Goal: Task Accomplishment & Management: Manage account settings

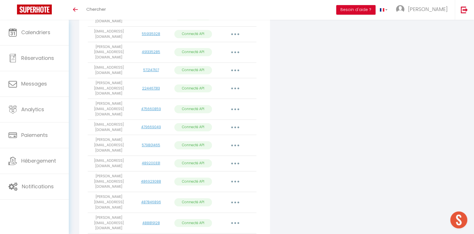
scroll to position [234, 0]
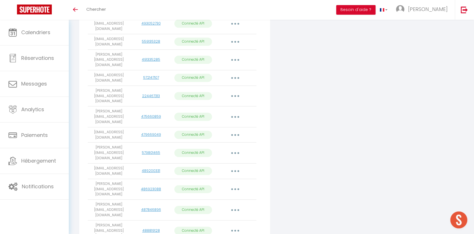
click at [237, 149] on button "button" at bounding box center [235, 153] width 16 height 9
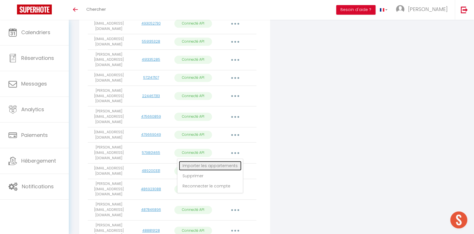
click at [220, 161] on link "Importer les appartements" at bounding box center [210, 166] width 63 height 10
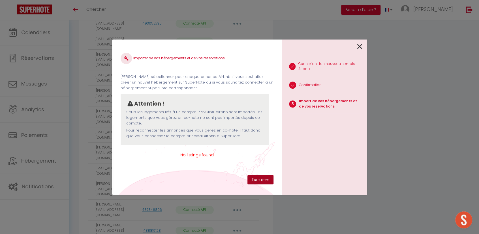
click at [261, 181] on button "Terminer" at bounding box center [260, 180] width 26 height 10
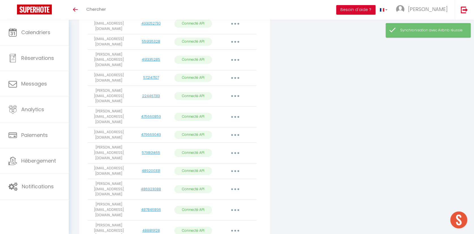
click at [237, 149] on button "button" at bounding box center [235, 153] width 16 height 9
click at [210, 182] on link "Reconnecter le compte" at bounding box center [210, 187] width 63 height 10
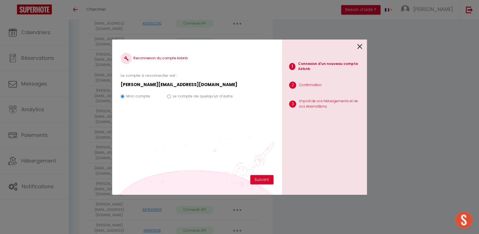
click at [167, 96] on input "Le compte de quelqu'un d'autre" at bounding box center [169, 97] width 4 height 4
radio input "true"
radio input "false"
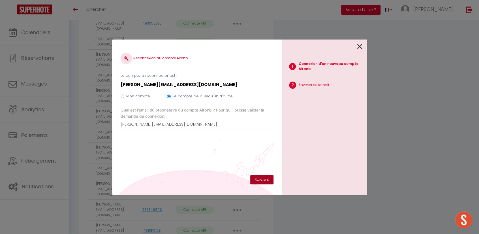
click at [256, 180] on button "Suivant" at bounding box center [261, 180] width 23 height 10
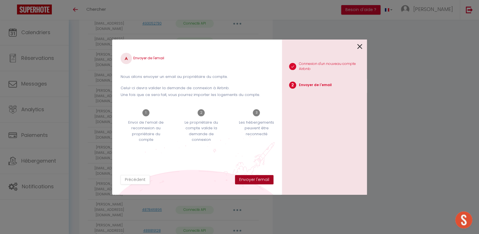
click at [256, 180] on button "Envoyer l'email" at bounding box center [254, 180] width 38 height 10
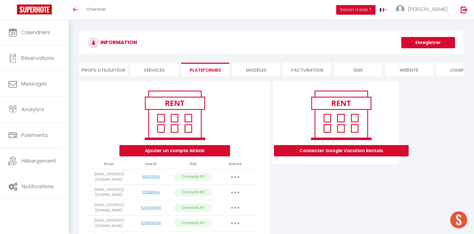
scroll to position [20, 0]
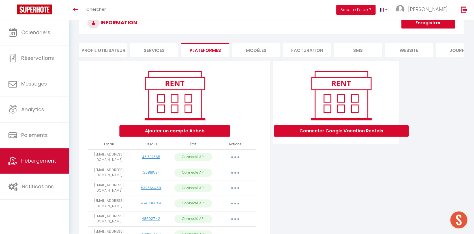
click at [34, 159] on span "Hébergement" at bounding box center [38, 161] width 35 height 7
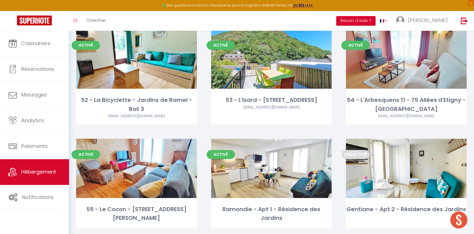
scroll to position [1823, 0]
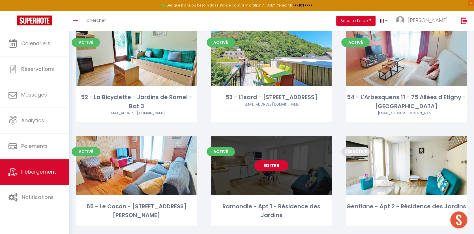
click at [277, 160] on link "Editer" at bounding box center [271, 165] width 34 height 11
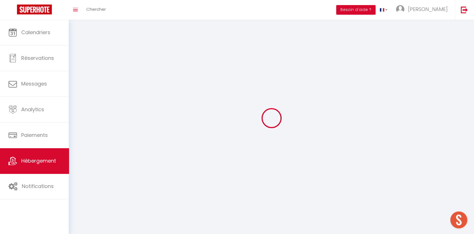
select select "1"
select select
select select "28"
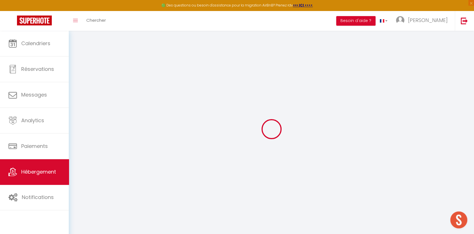
select select
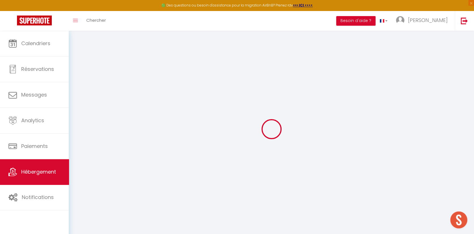
select select
checkbox input "false"
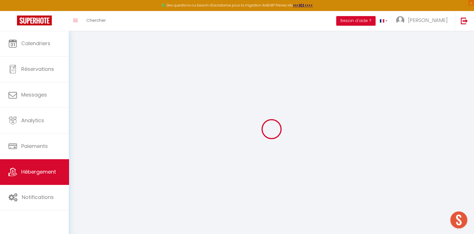
select select
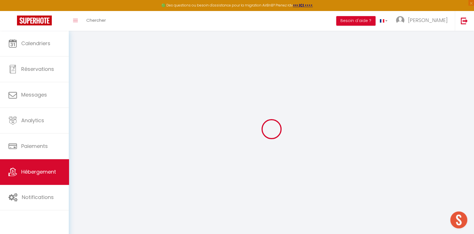
select select
checkbox input "false"
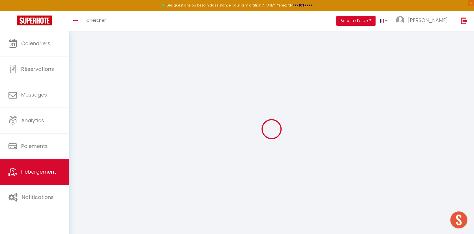
checkbox input "false"
select select
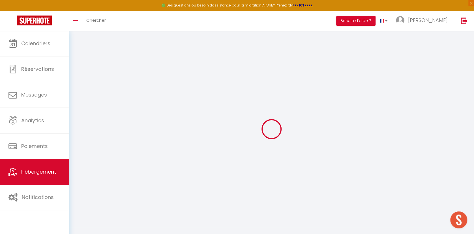
select select
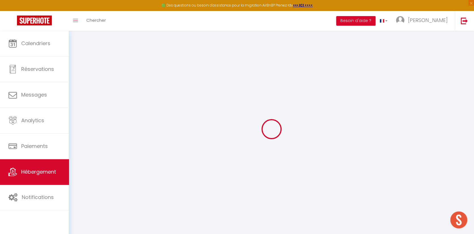
checkbox input "false"
select select
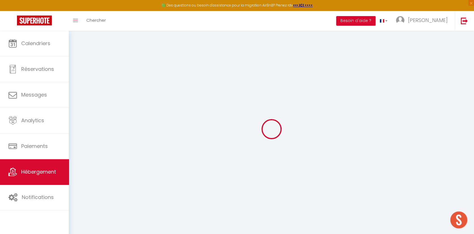
select select
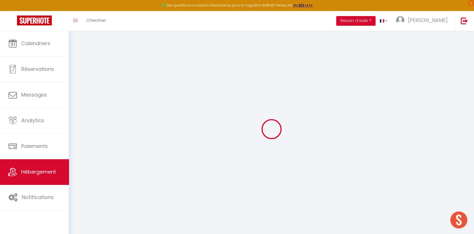
select select
checkbox input "false"
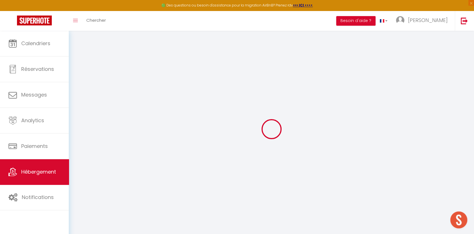
checkbox input "false"
select select
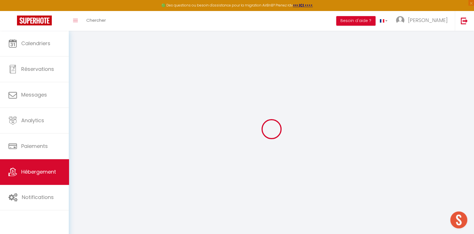
select select
checkbox input "false"
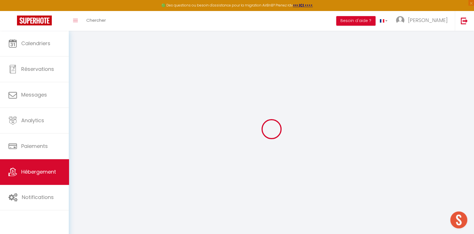
checkbox input "false"
select select
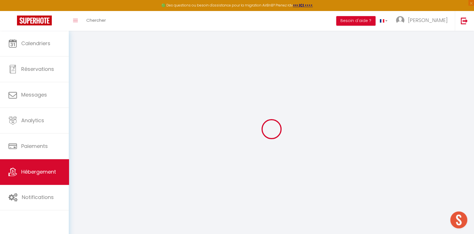
type input "Ramondie - Apt 1 - Résidence des Jardins"
type input "[PERSON_NAME]"
type input "[STREET_ADDRESS]"
type input "31600"
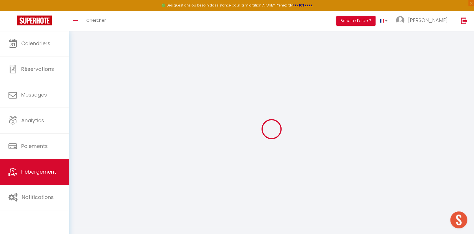
type input "SEYSSES"
type input "50"
type input "1.44"
type input "300"
select select
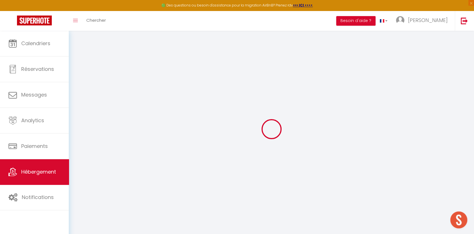
select select
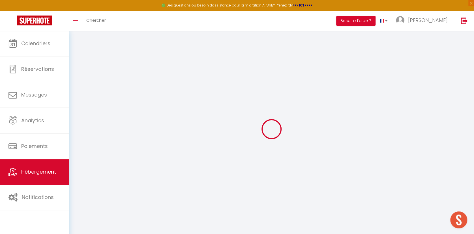
type input "Ramondie - Apt 1 - Résidence des Jardins - [STREET_ADDRESS]"
type input "31110"
type input "BAGNERES-DE-LUCHON"
type input "[EMAIL_ADDRESS][DOMAIN_NAME]"
select select "2239"
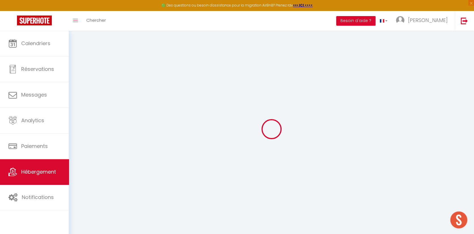
checkbox input "false"
checkbox input "true"
checkbox input "false"
type input "0"
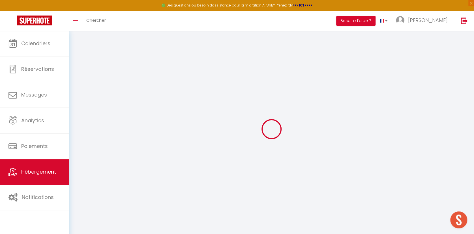
type input "0"
select select
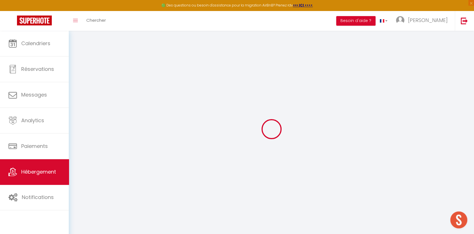
select select
checkbox input "false"
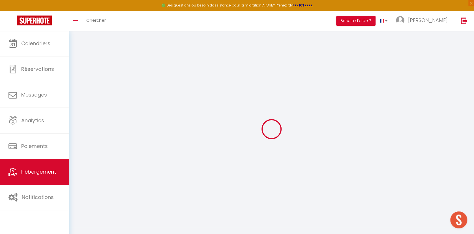
checkbox input "false"
checkbox input "true"
checkbox input "false"
select select "- 7 %"
checkbox input "false"
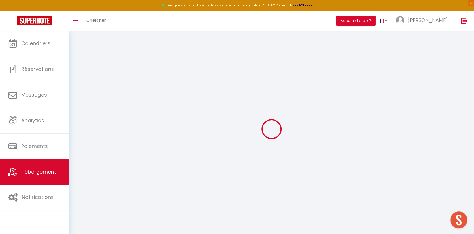
checkbox input "false"
checkbox input "true"
checkbox input "false"
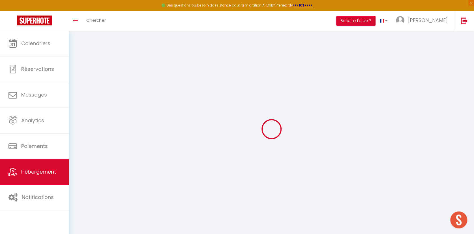
checkbox input "true"
checkbox input "false"
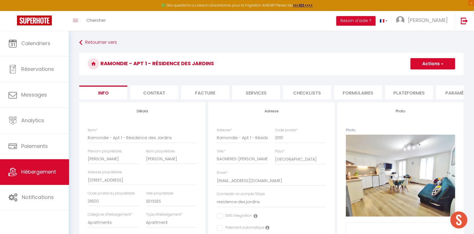
click at [420, 94] on li "Plateformes" at bounding box center [409, 93] width 48 height 14
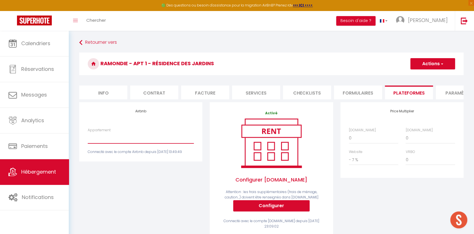
click at [112, 144] on select "Adorable gîte au calme - chabrupeg12@gmail.com Le Gypaète, T1 bis, hyper centre…" at bounding box center [141, 138] width 106 height 11
select select "9276-871626736850907986"
click at [88, 137] on select "Adorable gîte au calme - chabrupeg12@gmail.com Le Gypaète, T1 bis, hyper centre…" at bounding box center [141, 138] width 106 height 11
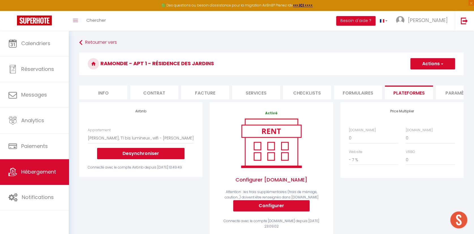
click at [421, 67] on button "Actions" at bounding box center [432, 63] width 45 height 11
click at [418, 75] on link "Enregistrer" at bounding box center [432, 76] width 45 height 7
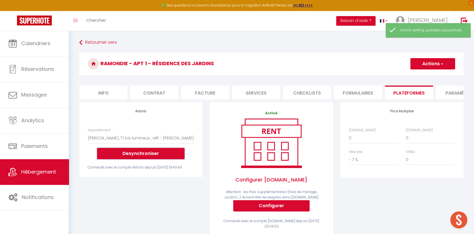
click at [147, 160] on button "Desynchroniser" at bounding box center [140, 153] width 87 height 11
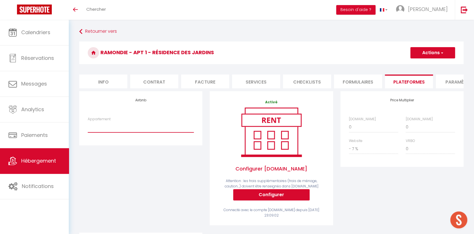
click at [117, 132] on select "Adorable gîte au calme - chabrupeg12@gmail.com Le Gypaète, T1 bis, hyper centre…" at bounding box center [141, 127] width 106 height 11
select select "9276-871626736850907986"
click at [88, 126] on select "Adorable gîte au calme - chabrupeg12@gmail.com Le Gypaète, T1 bis, hyper centre…" at bounding box center [141, 127] width 106 height 11
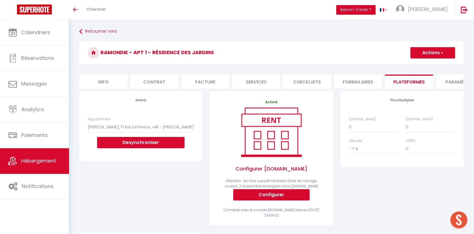
click at [428, 55] on button "Actions" at bounding box center [432, 52] width 45 height 11
click at [425, 66] on link "Enregistrer" at bounding box center [432, 65] width 45 height 7
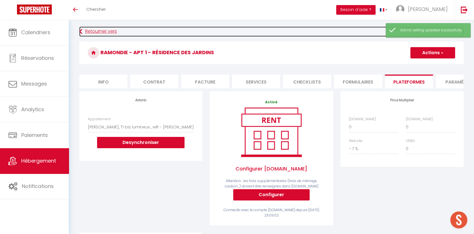
click at [101, 29] on link "Retourner vers" at bounding box center [271, 32] width 384 height 10
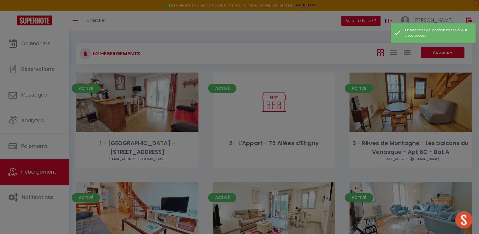
click at [367, 36] on div at bounding box center [239, 117] width 479 height 234
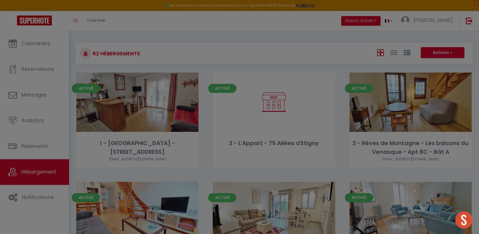
click at [35, 173] on div at bounding box center [239, 117] width 479 height 234
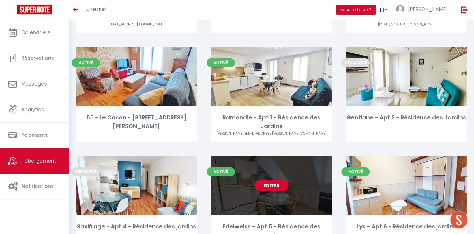
scroll to position [1885, 0]
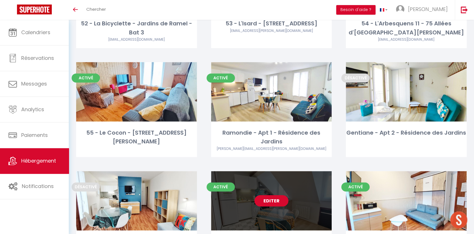
click at [274, 195] on link "Editer" at bounding box center [271, 200] width 34 height 11
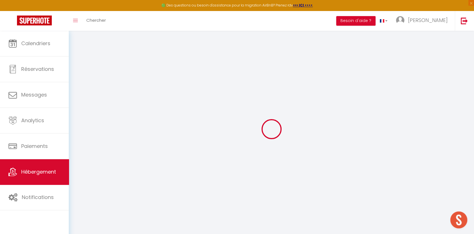
select select
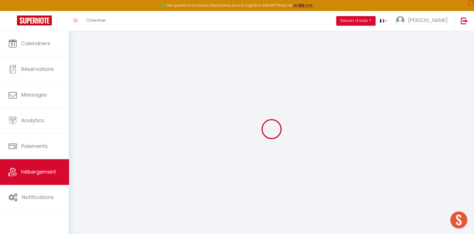
select select
checkbox input "false"
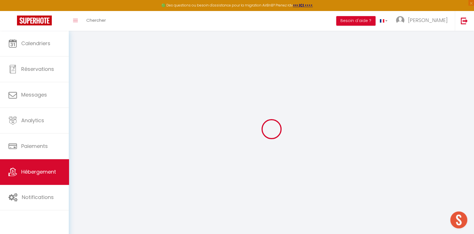
select select
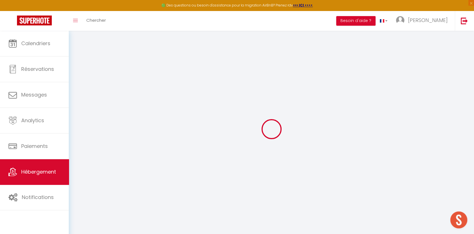
select select
checkbox input "false"
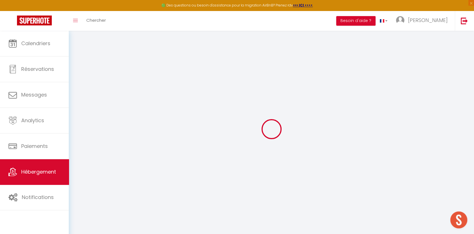
checkbox input "false"
select select
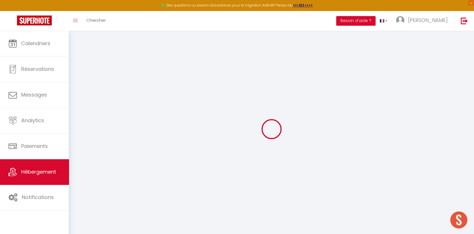
select select
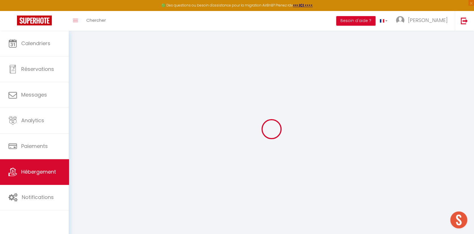
checkbox input "false"
select select
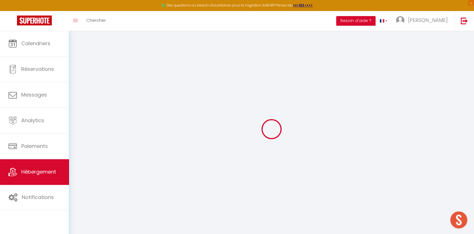
select select
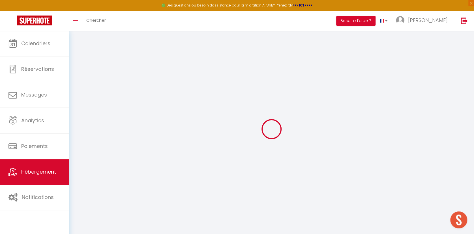
select select
checkbox input "false"
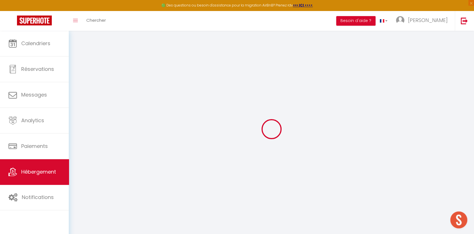
checkbox input "false"
select select
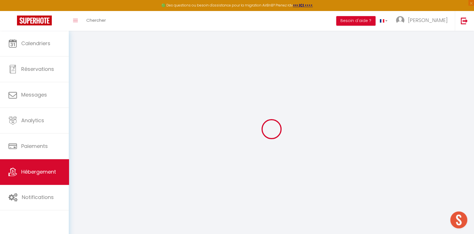
select select
checkbox input "false"
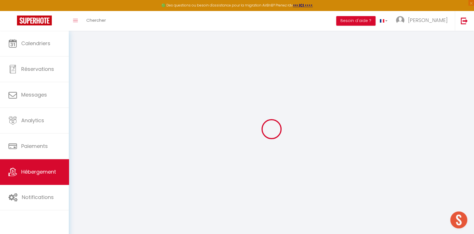
checkbox input "false"
select select
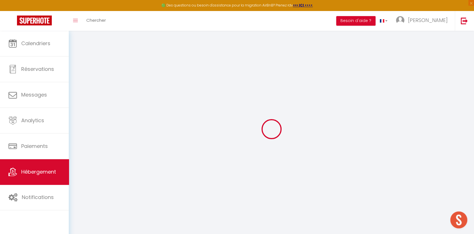
type input "Edelweiss - Apt 5 - Résidence des Jardins"
type input "[PERSON_NAME] et [PERSON_NAME]"
type input "[PERSON_NAME]"
type input "[STREET_ADDRESS]"
type input "31600"
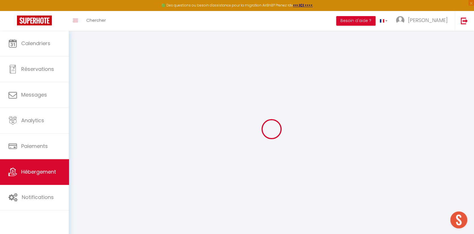
type input "SEYSSES"
select select "0"
type input "50"
type input "1.44"
type input "300"
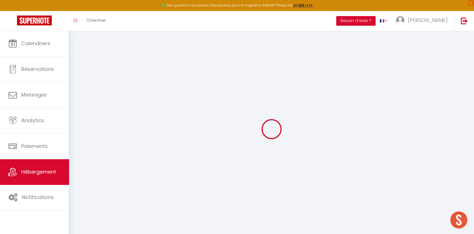
select select
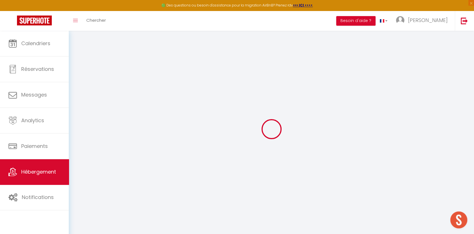
select select
type input "Edelweiss - Apt 5 - Résidence des jardins, 1 Rue des jardins"
type input "31110"
type input "BAGNERES-DE-LUCHON"
type input "[EMAIL_ADDRESS][DOMAIN_NAME]"
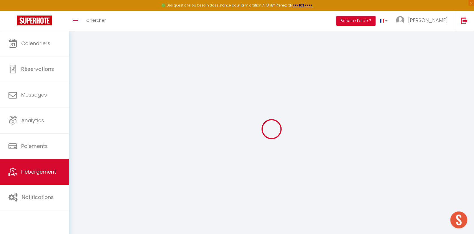
select select "2239"
checkbox input "false"
checkbox input "true"
checkbox input "false"
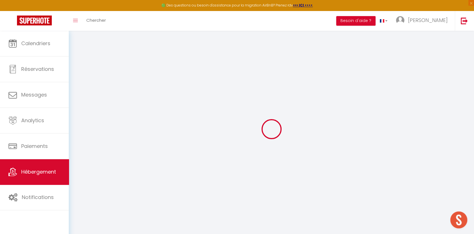
type input "0"
select select
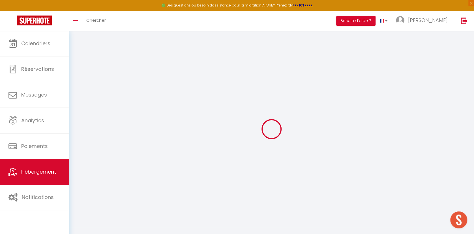
select select
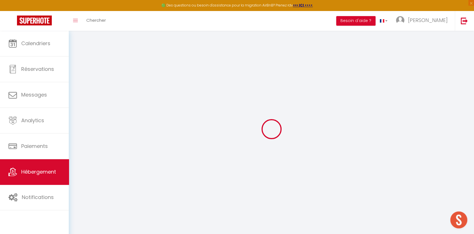
checkbox input "false"
checkbox input "true"
checkbox input "false"
select select "- 7 %"
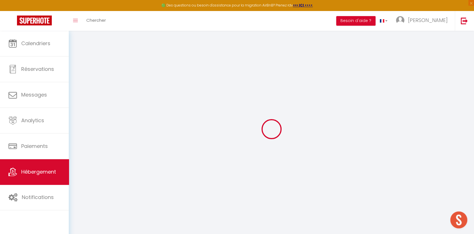
checkbox input "false"
checkbox input "true"
checkbox input "false"
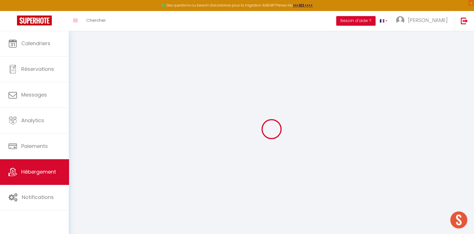
checkbox input "false"
checkbox input "true"
checkbox input "false"
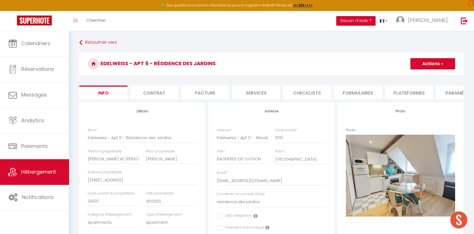
click at [402, 95] on li "Plateformes" at bounding box center [409, 93] width 48 height 14
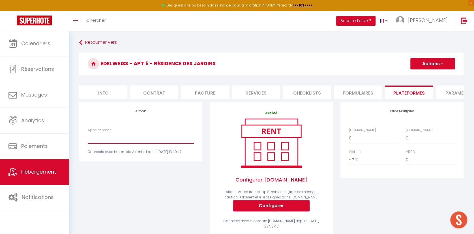
click at [104, 144] on select "Adorable gîte au calme - chabrupeg12@gmail.com Le Gypaète, T1 bis, hyper centre…" at bounding box center [141, 138] width 106 height 11
select select "9276-797894523781871663"
click at [88, 137] on select "Adorable gîte au calme - chabrupeg12@gmail.com Le Gypaète, T1 bis, hyper centre…" at bounding box center [141, 138] width 106 height 11
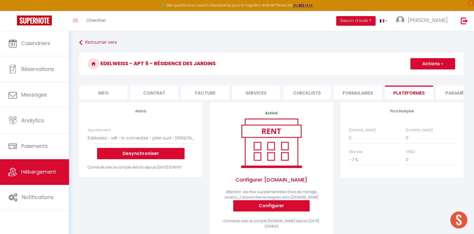
click at [430, 68] on button "Actions" at bounding box center [432, 63] width 45 height 11
click at [424, 75] on link "Enregistrer" at bounding box center [432, 76] width 45 height 7
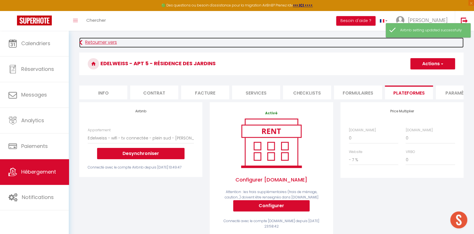
click at [97, 42] on link "Retourner vers" at bounding box center [271, 43] width 384 height 10
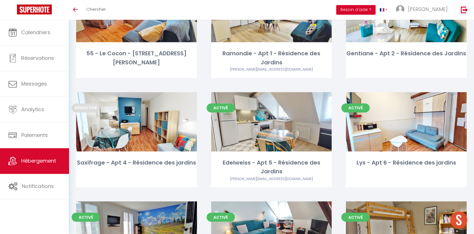
scroll to position [1971, 0]
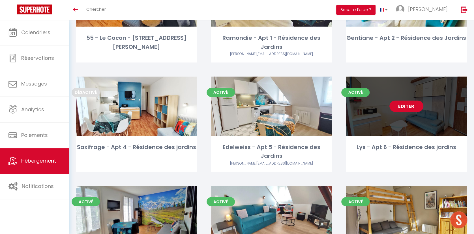
click at [406, 101] on link "Editer" at bounding box center [406, 106] width 34 height 11
select select "3"
select select "2"
select select "1"
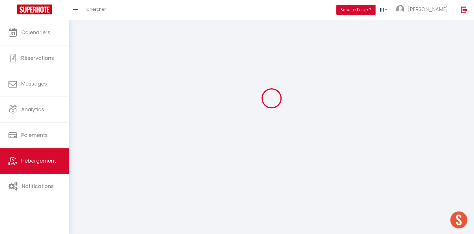
select select
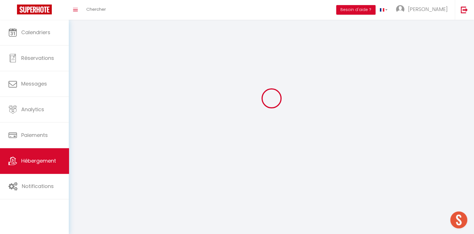
checkbox input "false"
select select
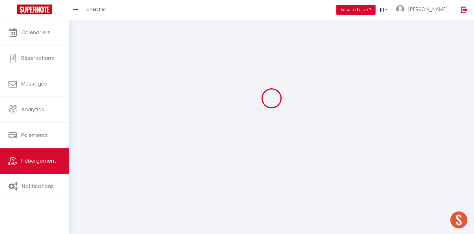
select select
select select "1"
select select
select select "28"
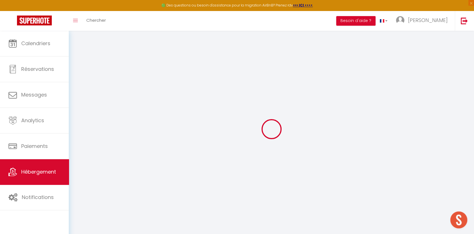
select select
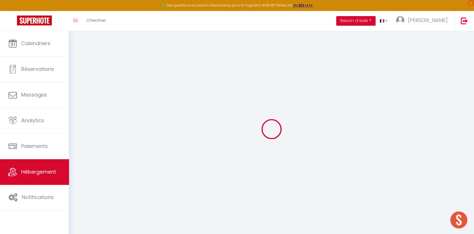
select select
checkbox input "false"
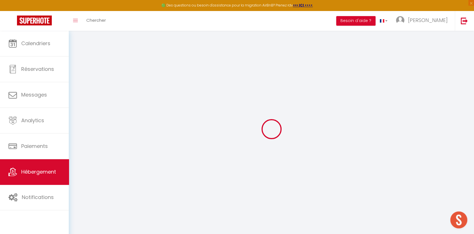
select select
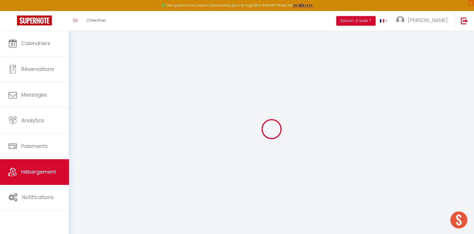
select select
checkbox input "false"
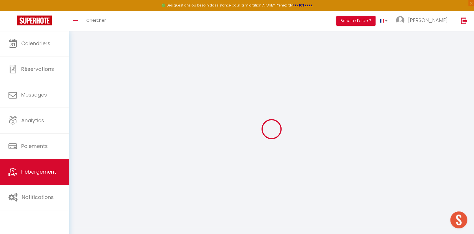
checkbox input "false"
select select
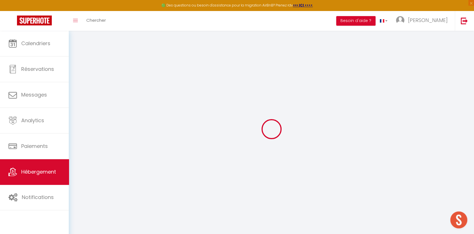
select select
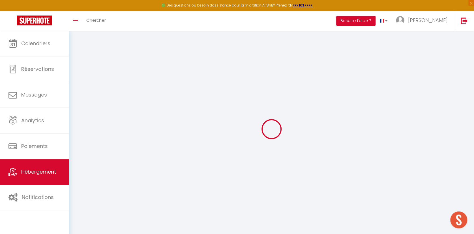
checkbox input "false"
select select
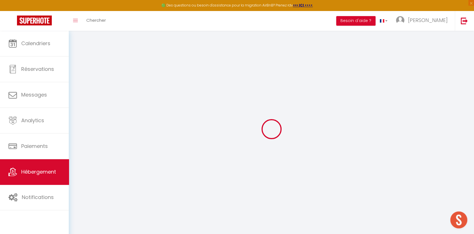
select select
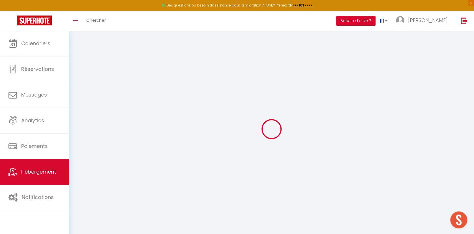
select select
checkbox input "false"
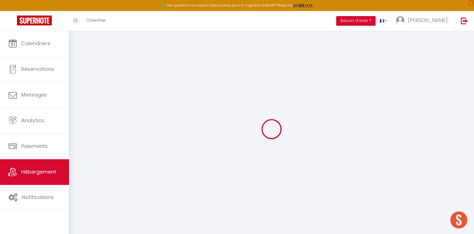
checkbox input "false"
select select
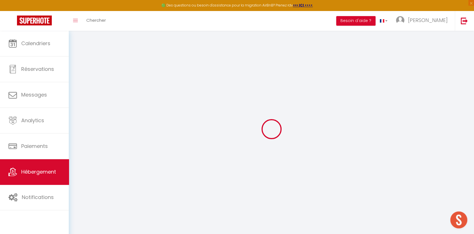
select select
checkbox input "false"
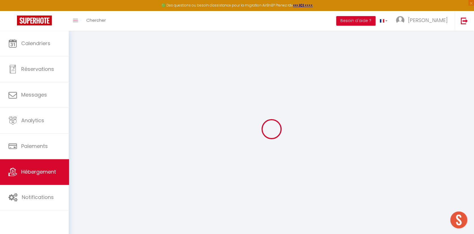
checkbox input "false"
select select
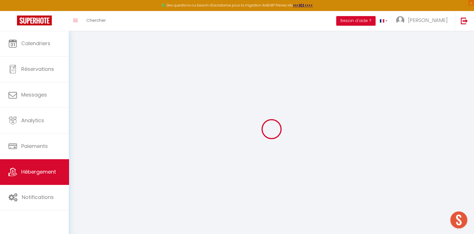
type input "Lys - Apt 6 - Résidence des jardins"
type input "Carole"
type input "[PERSON_NAME]"
type input "[STREET_ADDRESS]"
type input "31600"
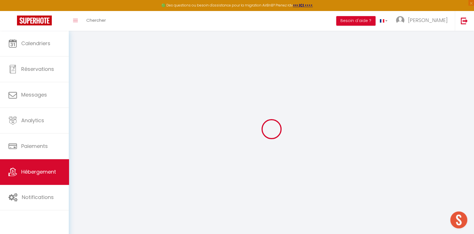
type input "SEYSSES"
select select "condominium"
select select "2"
select select "0"
type input "50"
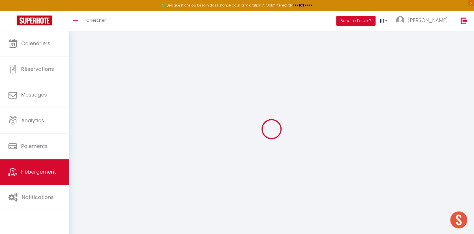
type input "1.44"
type input "300"
select select
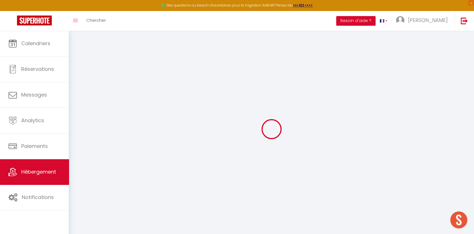
select select
type input "Lys - Apt 6 - Résidence des Jardins - 1 Rue des Jardins"
type input "31110"
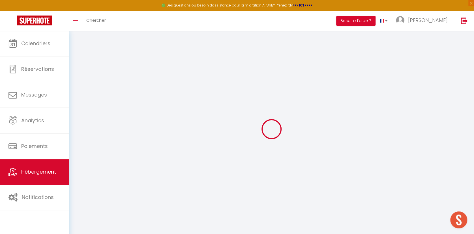
type input "Bagnères-de-Luchon"
type input "[EMAIL_ADDRESS][DOMAIN_NAME]"
select select "2239"
checkbox input "false"
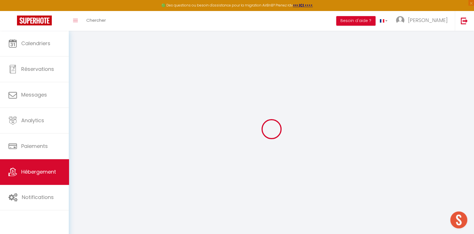
checkbox input "true"
checkbox input "false"
type input "0"
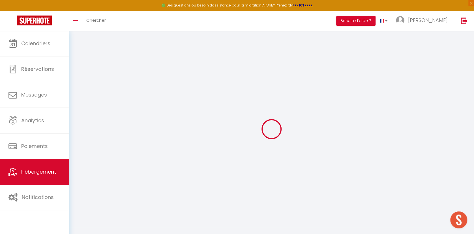
type input "0"
select select
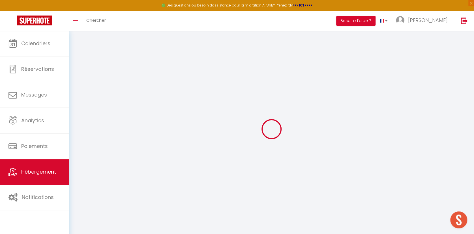
select select
checkbox input "false"
checkbox input "true"
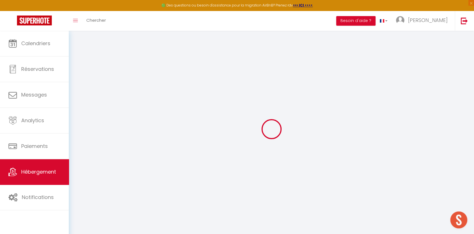
checkbox input "false"
select select
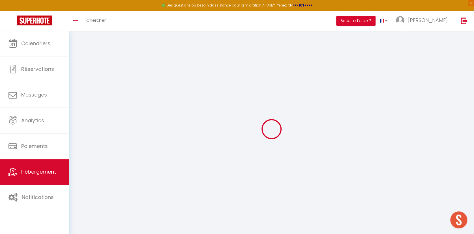
select select
checkbox input "false"
checkbox input "true"
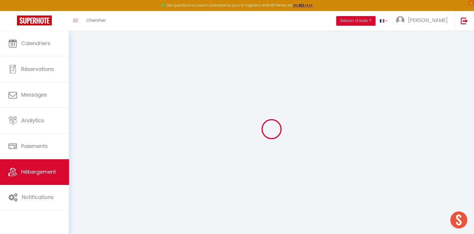
checkbox input "false"
select select "- 7 %"
checkbox input "false"
checkbox input "true"
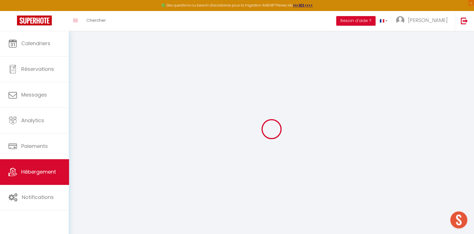
checkbox input "false"
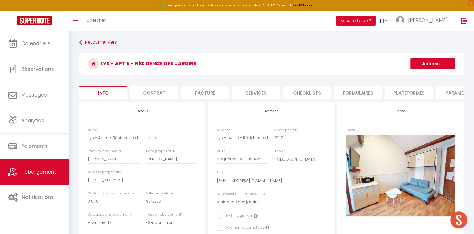
checkbox input "false"
checkbox input "true"
checkbox input "false"
click at [404, 93] on li "Plateformes" at bounding box center [409, 93] width 48 height 14
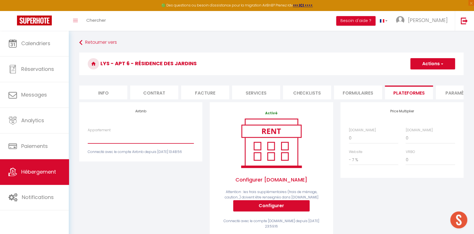
click at [135, 144] on select "Adorable gîte au calme - chabrupeg12@gmail.com Le Gypaète, T1 bis, hyper centre…" at bounding box center [141, 138] width 106 height 11
select select "9276-43679410"
click at [88, 137] on select "Adorable gîte au calme - chabrupeg12@gmail.com Le Gypaète, T1 bis, hyper centre…" at bounding box center [141, 138] width 106 height 11
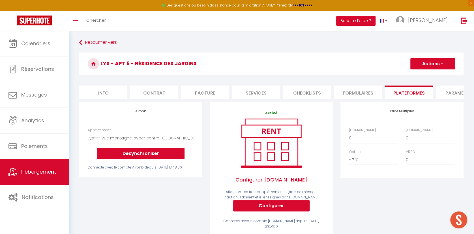
click at [428, 66] on button "Actions" at bounding box center [432, 63] width 45 height 11
click at [425, 76] on link "Enregistrer" at bounding box center [432, 76] width 45 height 7
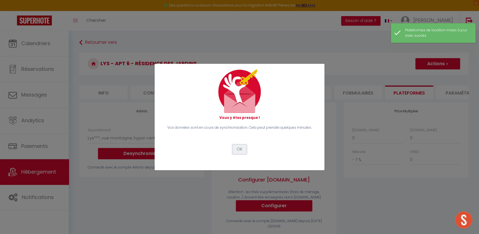
click at [241, 151] on button "OK" at bounding box center [239, 150] width 14 height 10
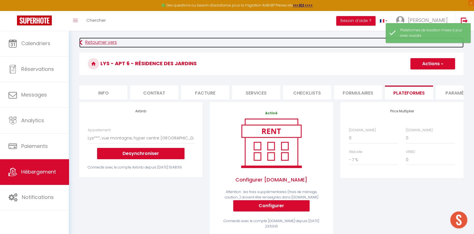
click at [103, 40] on link "Retourner vers" at bounding box center [271, 43] width 384 height 10
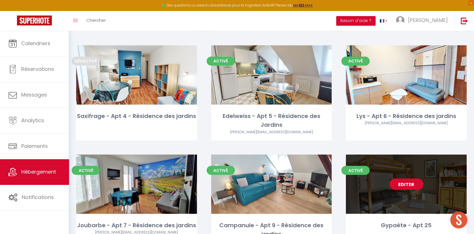
scroll to position [2019, 0]
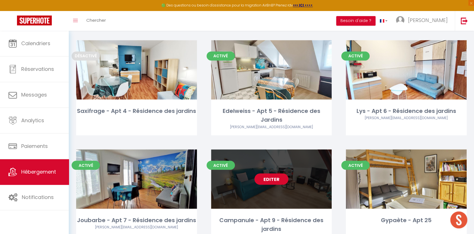
click at [273, 174] on link "Editer" at bounding box center [271, 179] width 34 height 11
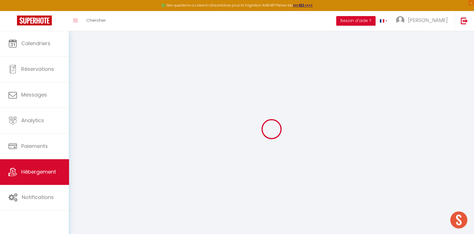
select select "- 7 %"
checkbox input "false"
checkbox input "true"
checkbox input "false"
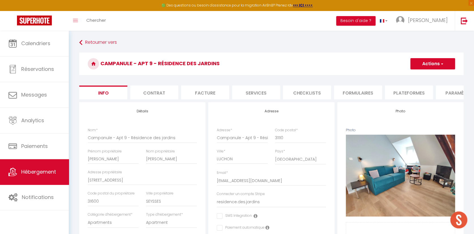
checkbox input "false"
checkbox input "true"
checkbox input "false"
click at [398, 95] on li "Plateformes" at bounding box center [409, 93] width 48 height 14
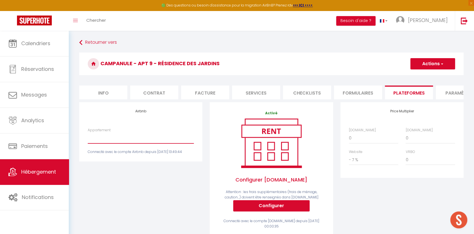
click at [106, 143] on select "Adorable gîte au calme - chabrupeg12@gmail.com Le Gypaète, T1 bis, hyper centre…" at bounding box center [141, 138] width 106 height 11
select select "9276-726886021733074682"
click at [88, 137] on select "Adorable gîte au calme - chabrupeg12@gmail.com Le Gypaète, T1 bis, hyper centre…" at bounding box center [141, 138] width 106 height 11
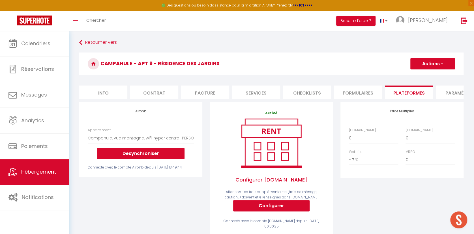
click at [425, 66] on button "Actions" at bounding box center [432, 63] width 45 height 11
click at [420, 75] on link "Enregistrer" at bounding box center [432, 76] width 45 height 7
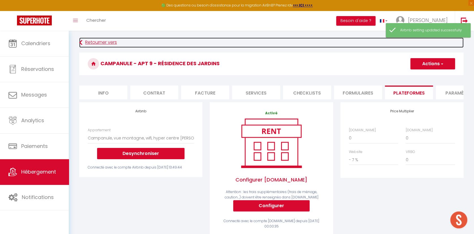
click at [98, 45] on link "Retourner vers" at bounding box center [271, 43] width 384 height 10
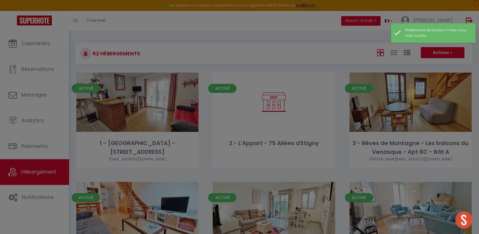
click at [477, 44] on div at bounding box center [239, 117] width 479 height 234
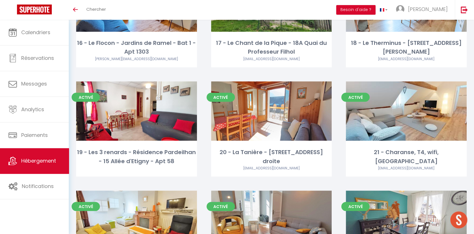
scroll to position [708, 0]
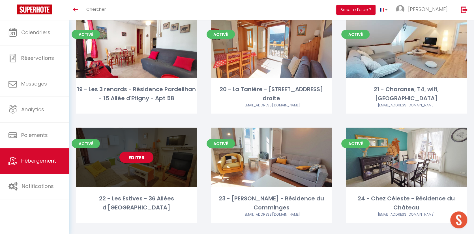
click at [133, 152] on link "Editer" at bounding box center [136, 157] width 34 height 11
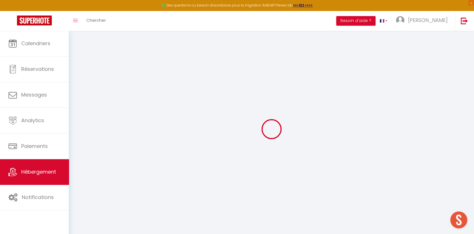
select select "+ 20 %"
checkbox input "false"
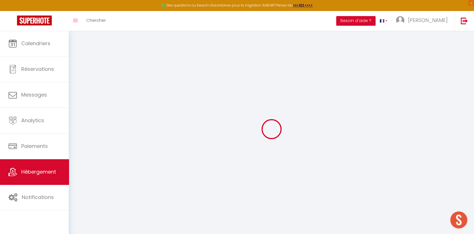
checkbox input "false"
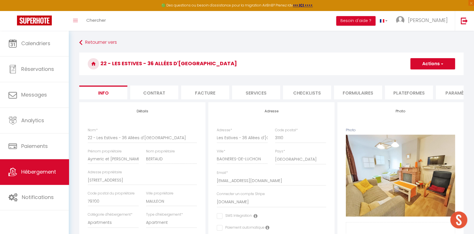
click at [397, 97] on li "Plateformes" at bounding box center [409, 93] width 48 height 14
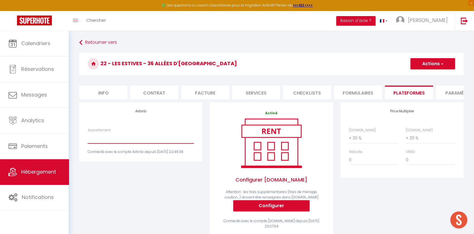
click at [103, 144] on select "Adorable gîte au calme - [EMAIL_ADDRESS][DOMAIN_NAME] Le Gypaète, T1 bis, hyper…" at bounding box center [141, 138] width 106 height 11
select select "10828-1313949024461627423"
click at [88, 137] on select "Adorable gîte au calme - [EMAIL_ADDRESS][DOMAIN_NAME] Le Gypaète, T1 bis, hyper…" at bounding box center [141, 138] width 106 height 11
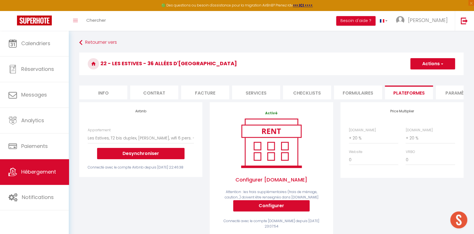
click at [422, 67] on button "Actions" at bounding box center [432, 63] width 45 height 11
click at [420, 76] on link "Enregistrer" at bounding box center [432, 76] width 45 height 7
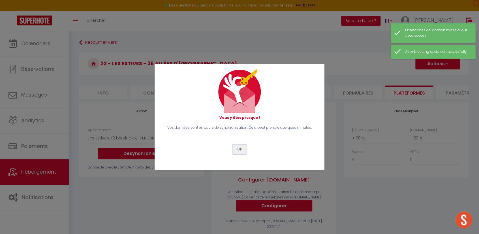
click at [238, 150] on button "OK" at bounding box center [239, 150] width 14 height 10
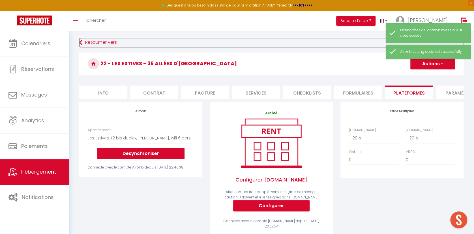
click at [110, 40] on link "Retourner vers" at bounding box center [271, 43] width 384 height 10
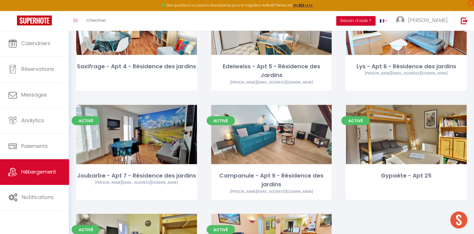
scroll to position [2074, 0]
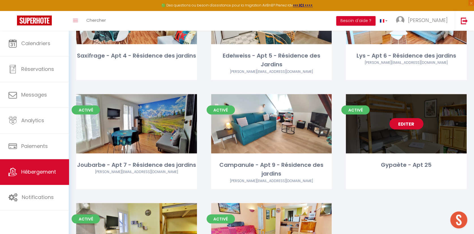
click at [403, 118] on link "Editer" at bounding box center [406, 123] width 34 height 11
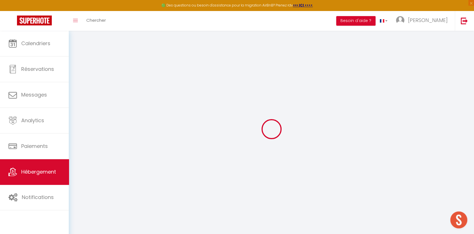
checkbox input "false"
checkbox input "true"
checkbox input "false"
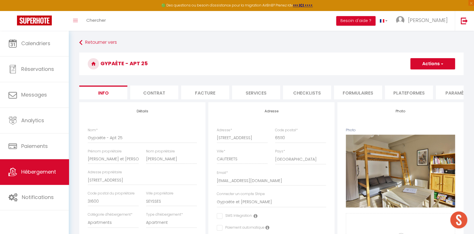
checkbox input "false"
checkbox input "true"
checkbox input "false"
click at [405, 95] on li "Plateformes" at bounding box center [409, 93] width 48 height 14
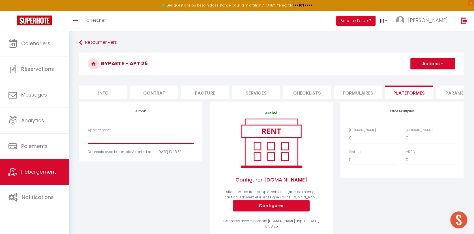
click at [122, 144] on select "Adorable gîte au calme - [EMAIL_ADDRESS][DOMAIN_NAME] Le Gypaète, T1 bis, hyper…" at bounding box center [141, 138] width 106 height 11
select select "9276-29845381"
click at [88, 137] on select "Adorable gîte au calme - [EMAIL_ADDRESS][DOMAIN_NAME] Le Gypaète, T1 bis, hyper…" at bounding box center [141, 138] width 106 height 11
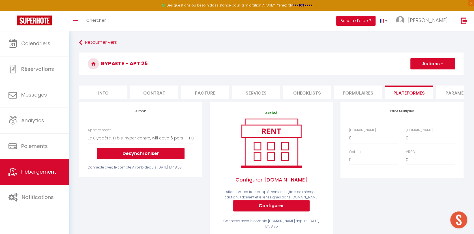
click at [423, 64] on button "Actions" at bounding box center [432, 63] width 45 height 11
click at [420, 78] on link "Enregistrer" at bounding box center [432, 76] width 45 height 7
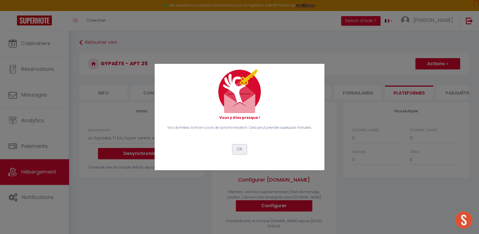
click at [240, 147] on button "OK" at bounding box center [239, 150] width 14 height 10
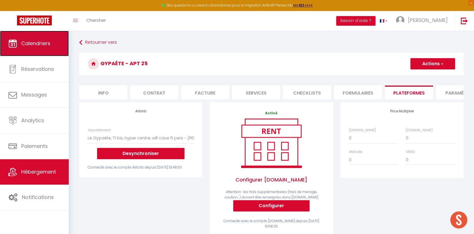
click at [40, 40] on span "Calendriers" at bounding box center [35, 43] width 29 height 7
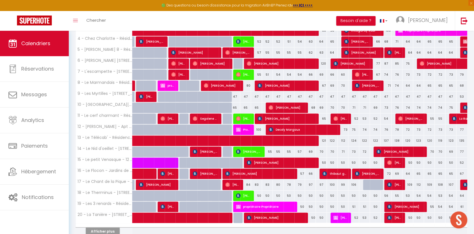
scroll to position [151, 0]
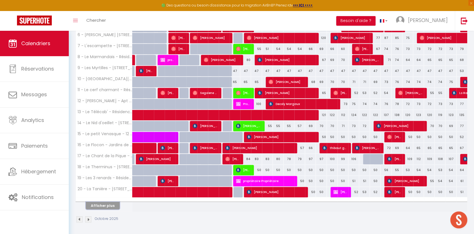
click at [107, 205] on button "Afficher plus" at bounding box center [103, 206] width 34 height 8
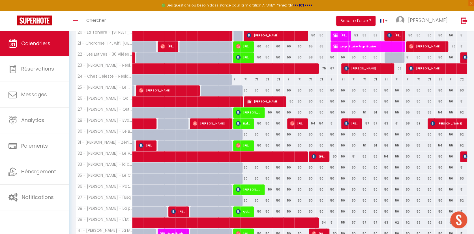
scroll to position [371, 0]
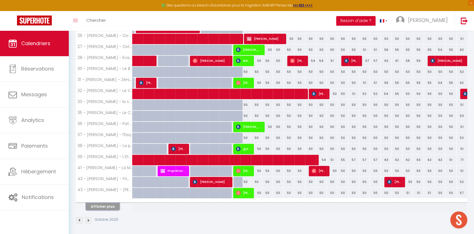
click at [107, 205] on button "Afficher plus" at bounding box center [103, 207] width 34 height 8
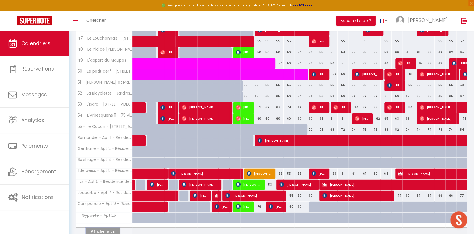
scroll to position [615, 0]
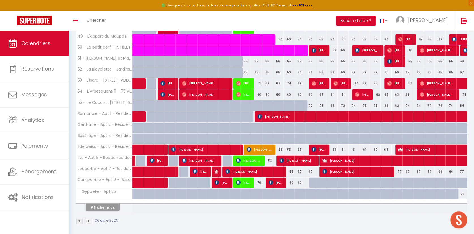
click at [87, 219] on img at bounding box center [88, 221] width 6 height 6
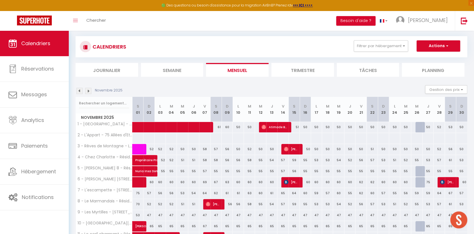
scroll to position [175, 0]
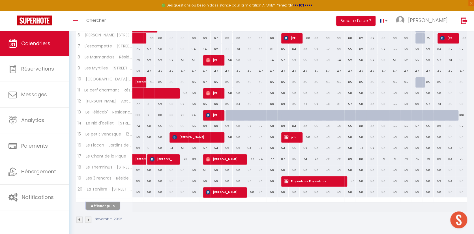
click at [111, 206] on button "Afficher plus" at bounding box center [103, 207] width 34 height 8
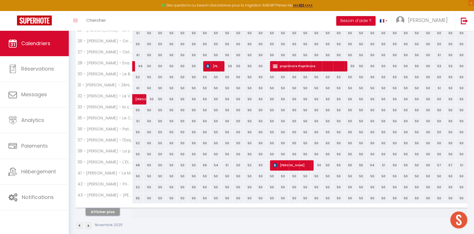
scroll to position [395, 0]
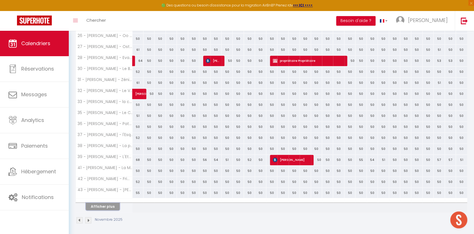
click at [111, 205] on button "Afficher plus" at bounding box center [103, 207] width 34 height 8
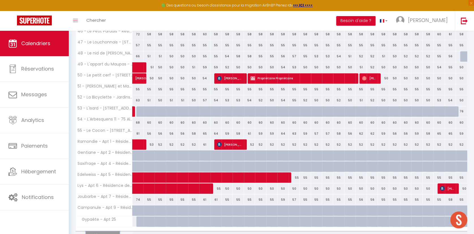
scroll to position [615, 0]
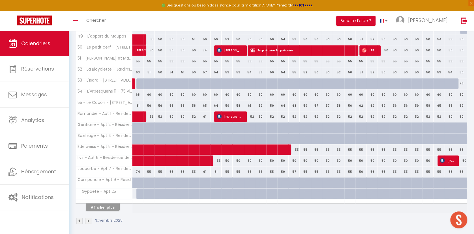
click at [86, 219] on img at bounding box center [88, 221] width 6 height 6
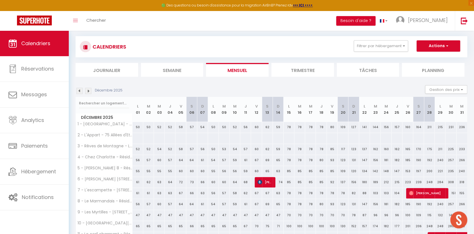
scroll to position [175, 0]
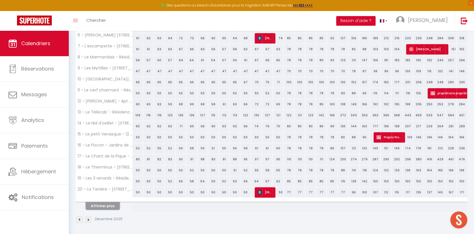
click at [116, 206] on button "Afficher plus" at bounding box center [103, 207] width 34 height 8
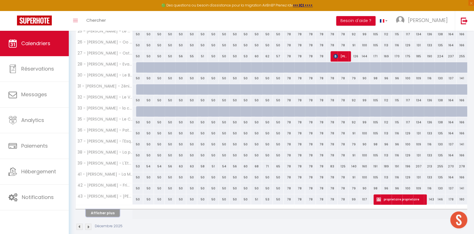
scroll to position [395, 0]
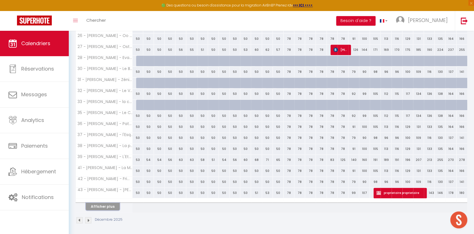
click at [116, 206] on button "Afficher plus" at bounding box center [103, 207] width 34 height 8
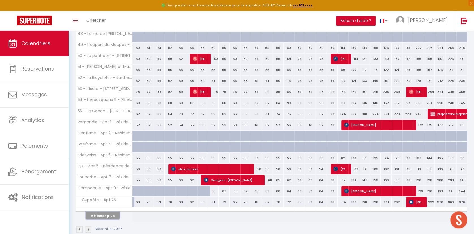
scroll to position [615, 0]
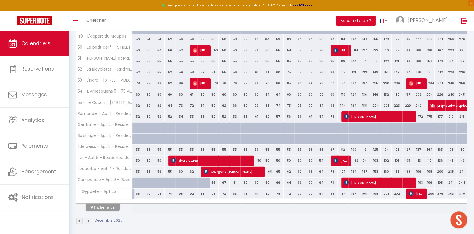
click at [79, 220] on img at bounding box center [79, 221] width 6 height 6
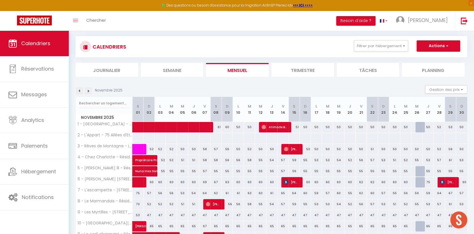
scroll to position [175, 0]
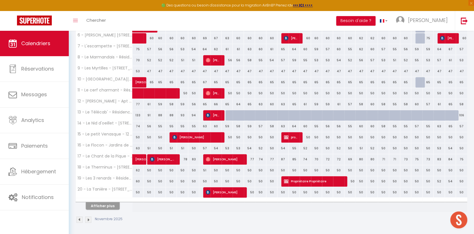
click at [79, 220] on img at bounding box center [79, 220] width 6 height 6
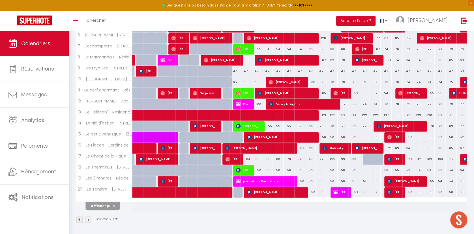
click at [109, 203] on button "Afficher plus" at bounding box center [103, 207] width 34 height 8
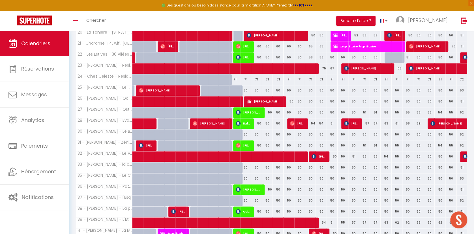
scroll to position [395, 0]
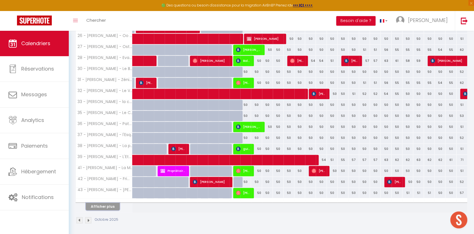
click at [105, 206] on button "Afficher plus" at bounding box center [103, 207] width 34 height 8
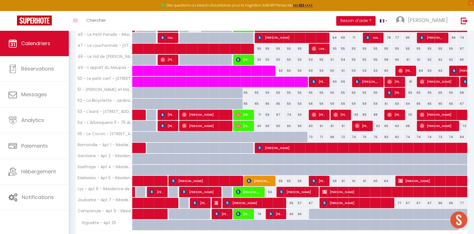
scroll to position [615, 0]
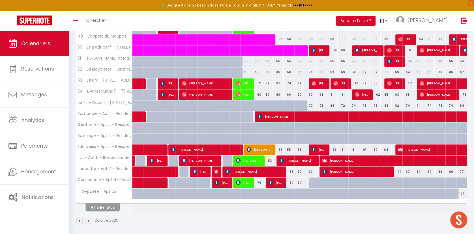
click at [106, 204] on button "Afficher plus" at bounding box center [103, 208] width 34 height 8
